Goal: Task Accomplishment & Management: Use online tool/utility

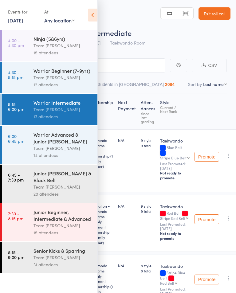
click at [64, 156] on div "14 attendees" at bounding box center [63, 155] width 59 height 7
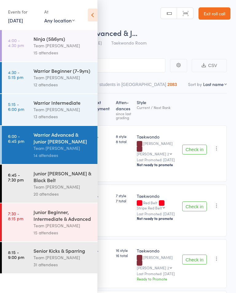
click at [93, 14] on icon at bounding box center [93, 15] width 10 height 13
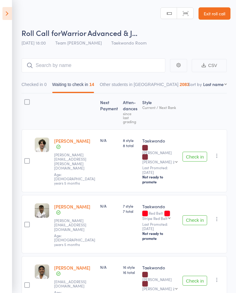
click at [12, 14] on icon at bounding box center [7, 13] width 10 height 13
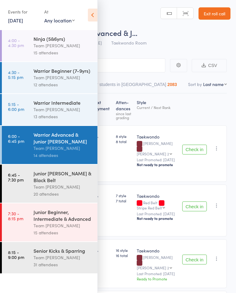
click at [64, 113] on div "Team [PERSON_NAME]" at bounding box center [63, 109] width 59 height 7
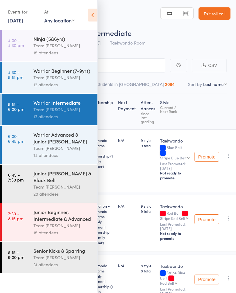
click at [95, 20] on icon at bounding box center [93, 15] width 10 height 13
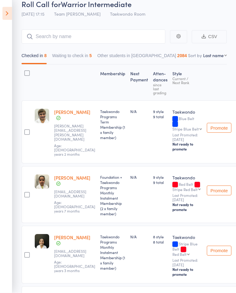
click at [74, 56] on button "Waiting to check in 5" at bounding box center [72, 57] width 40 height 14
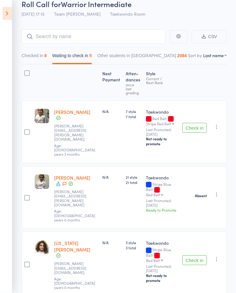
scroll to position [29, 0]
click at [192, 123] on button "Check in" at bounding box center [194, 128] width 25 height 10
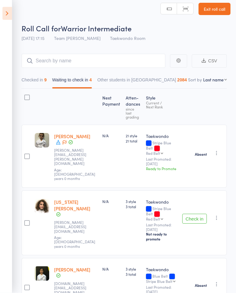
scroll to position [11, 0]
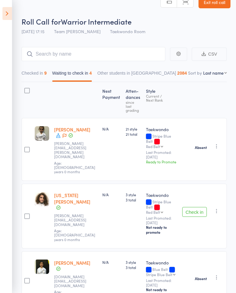
click at [219, 208] on icon "button" at bounding box center [217, 211] width 6 height 6
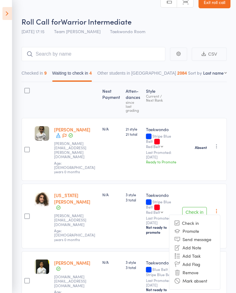
click at [198, 277] on li "Mark absent" at bounding box center [194, 281] width 51 height 8
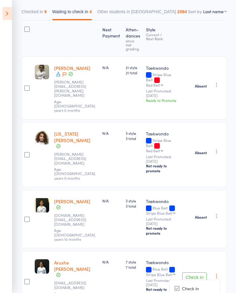
scroll to position [89, 0]
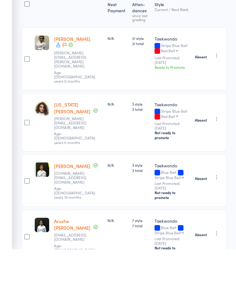
scroll to position [62, 0]
